Goal: Navigation & Orientation: Find specific page/section

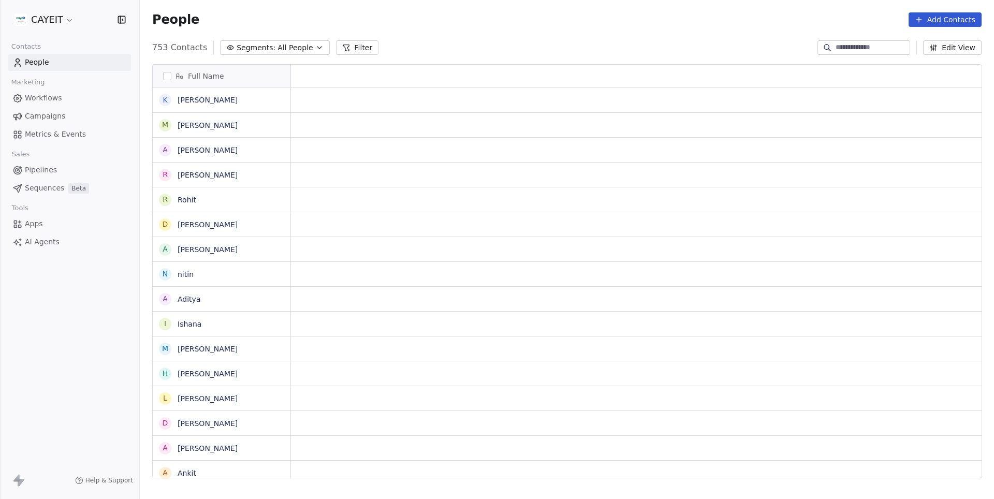
scroll to position [439, 854]
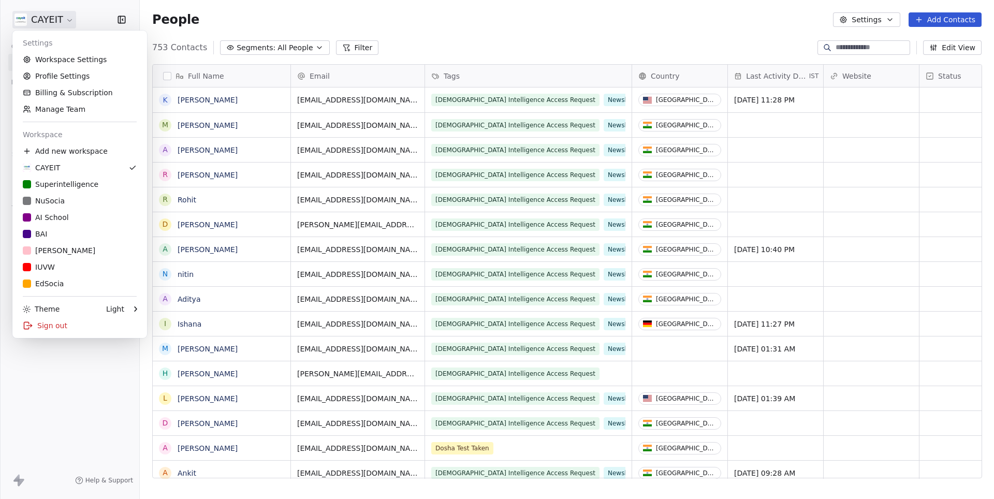
click at [75, 12] on html "CAYEIT Contacts People Marketing Workflows Campaigns Metrics & Events Sales Pip…" at bounding box center [497, 249] width 994 height 499
click at [75, 235] on div "BAI" at bounding box center [80, 234] width 114 height 10
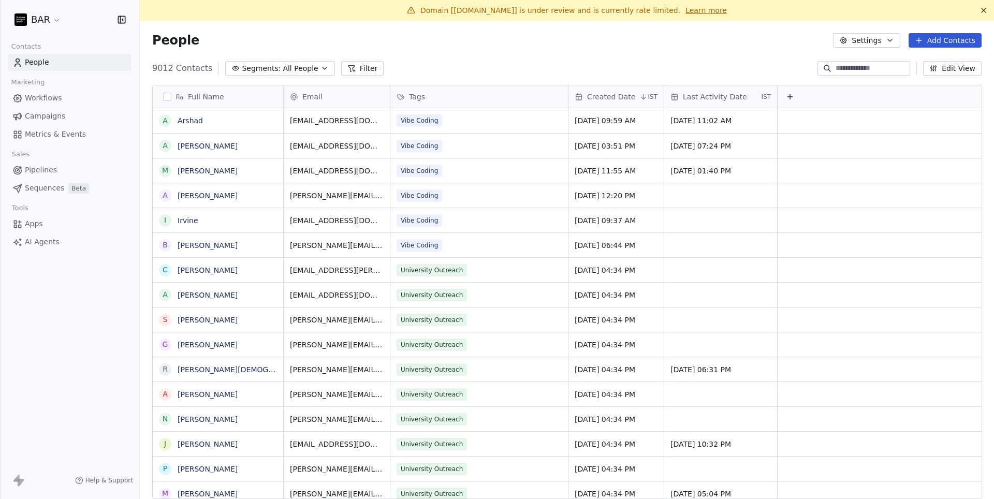
scroll to position [439, 854]
drag, startPoint x: 434, startPoint y: 10, endPoint x: 542, endPoint y: 7, distance: 108.3
click at [542, 7] on span "Domain [[DOMAIN_NAME]] is under review and is currently rate limited." at bounding box center [551, 10] width 260 height 8
copy span "[[DOMAIN_NAME]"
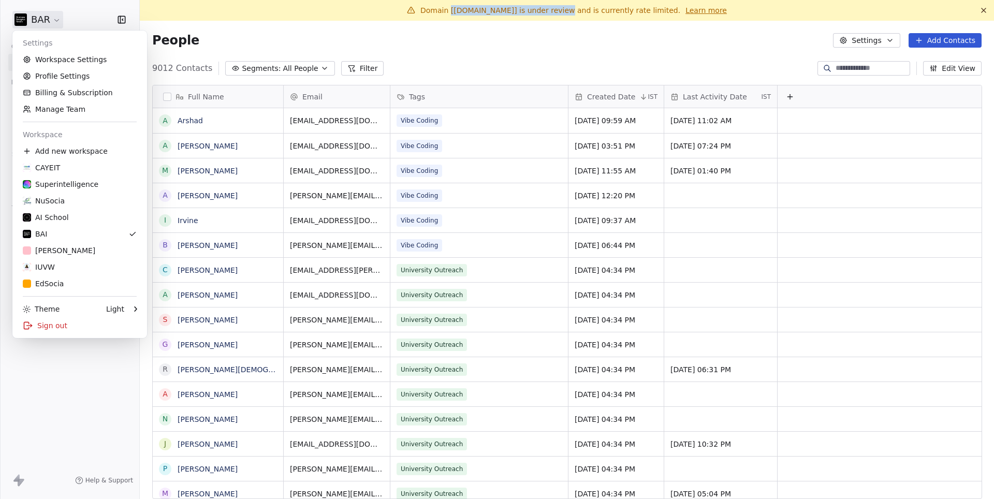
click at [44, 21] on html "BAR Contacts People Marketing Workflows Campaigns Metrics & Events Sales Pipeli…" at bounding box center [497, 249] width 994 height 499
click at [64, 318] on div "Sign out" at bounding box center [80, 326] width 126 height 17
